Goal: Book appointment/travel/reservation

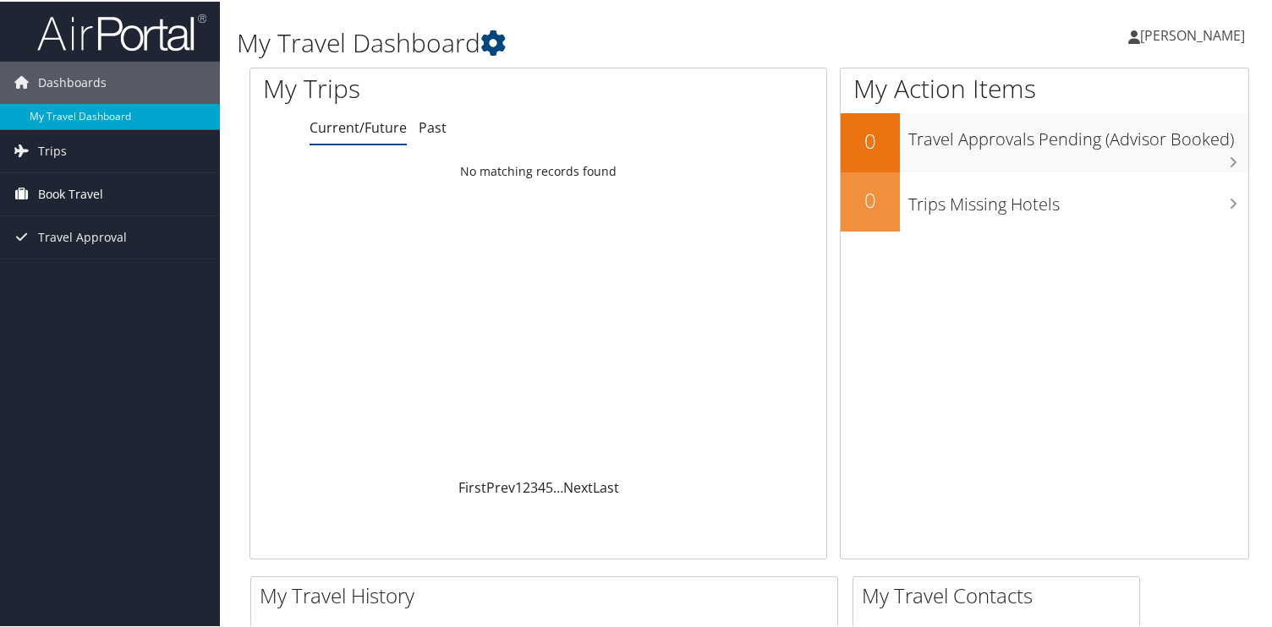
click at [56, 194] on span "Book Travel" at bounding box center [70, 193] width 65 height 42
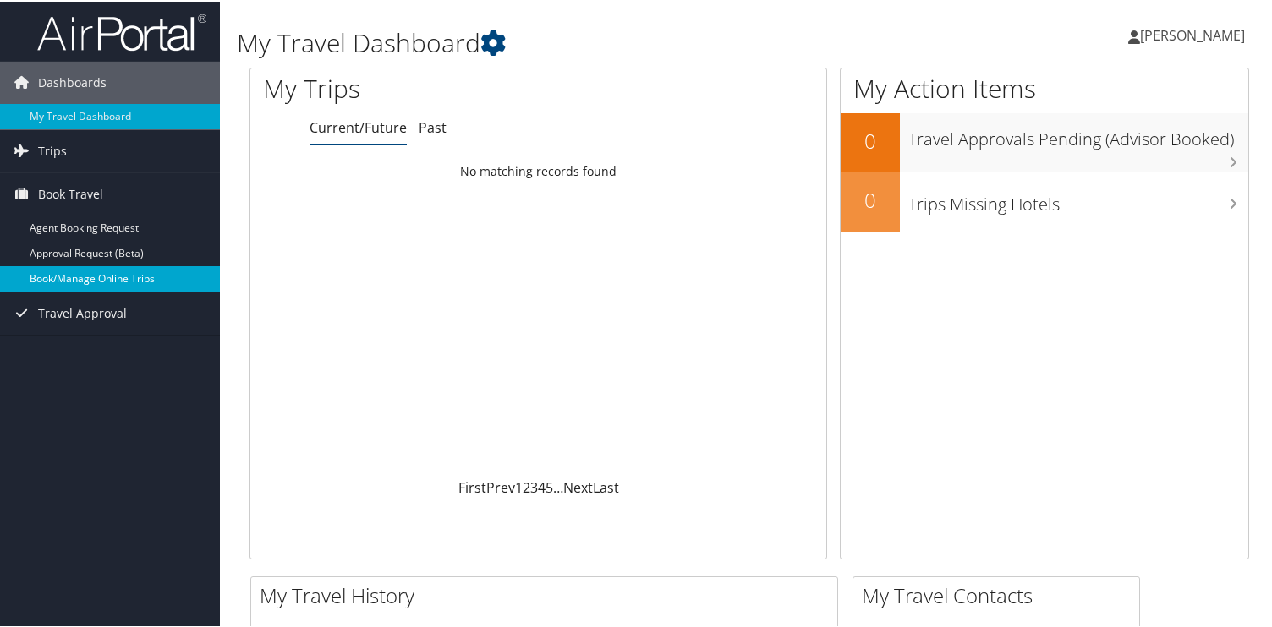
click at [85, 275] on link "Book/Manage Online Trips" at bounding box center [110, 277] width 220 height 25
